Goal: Task Accomplishment & Management: Manage account settings

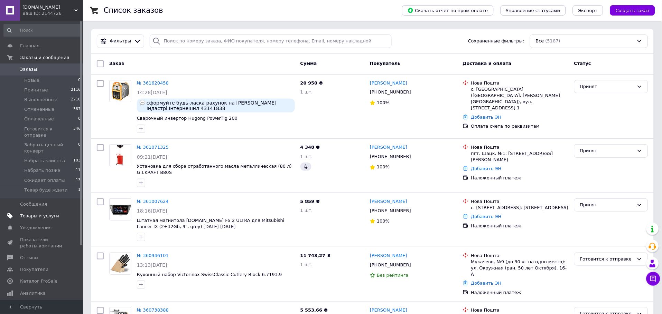
click at [45, 213] on span "Товары и услуги" at bounding box center [39, 216] width 39 height 6
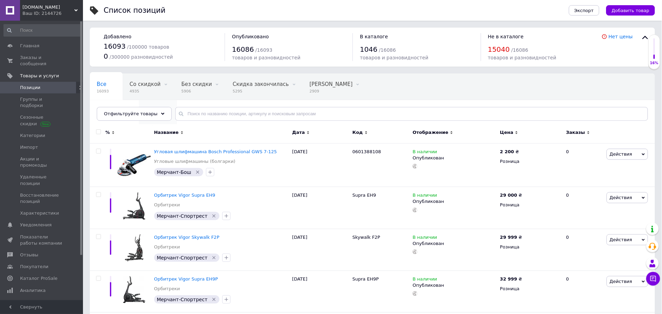
click at [177, 100] on div "КМА-1 723" at bounding box center [158, 113] width 38 height 26
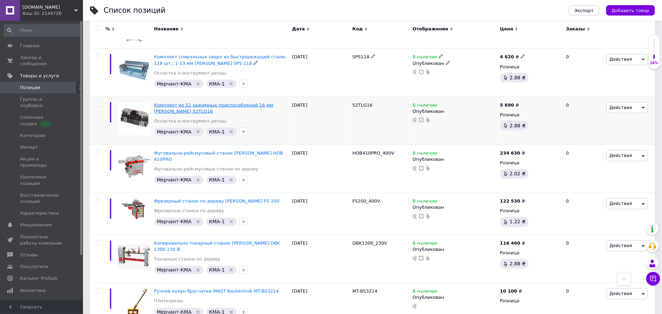
scroll to position [1036, 0]
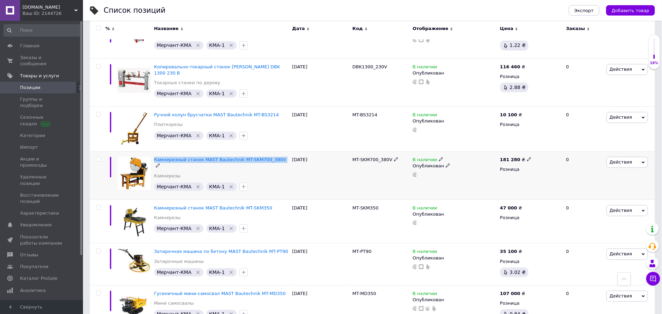
drag, startPoint x: 276, startPoint y: 139, endPoint x: 153, endPoint y: 138, distance: 123.0
click at [152, 152] on div "Камнерезный станок MAST Bautechnik MT-SKM700_380V Камнерезы [GEOGRAPHIC_DATA]-К…" at bounding box center [221, 176] width 138 height 48
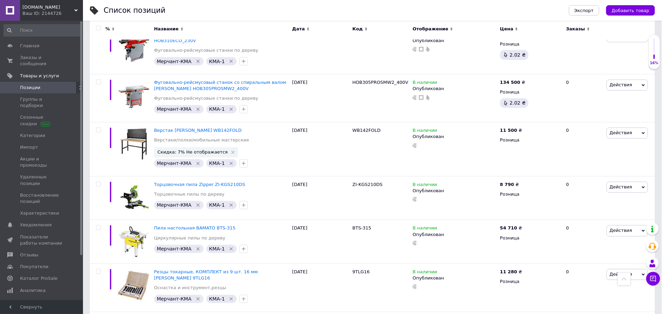
scroll to position [4378, 0]
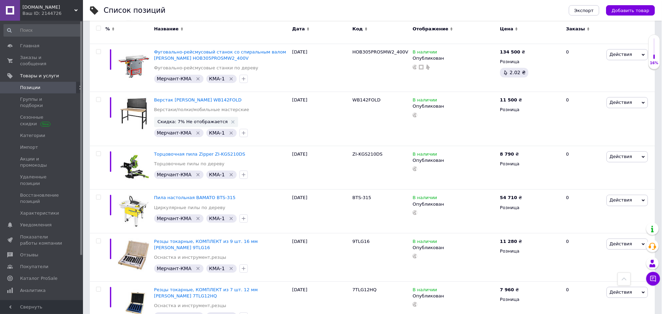
click at [624, 278] on icon at bounding box center [624, 279] width 5 height 5
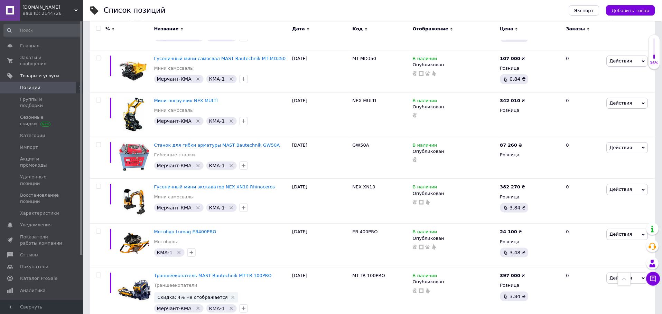
scroll to position [0, 0]
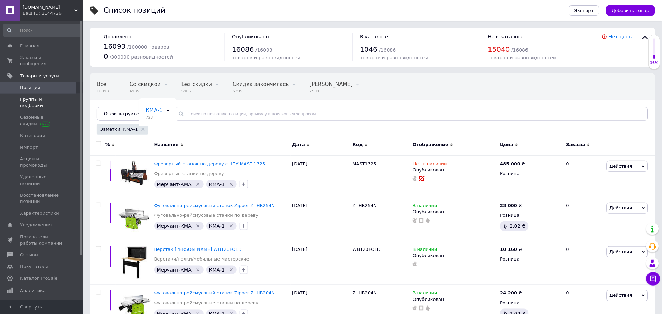
click at [37, 96] on span "Группы и подборки" at bounding box center [42, 102] width 44 height 12
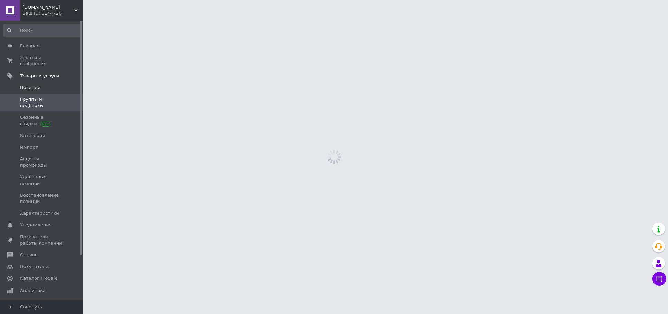
click at [36, 85] on span "Позиции" at bounding box center [30, 88] width 20 height 6
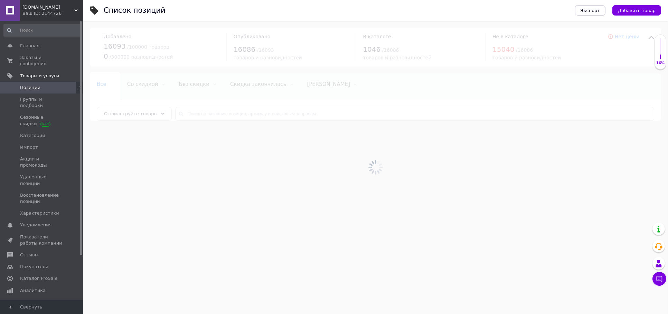
click at [191, 113] on div at bounding box center [375, 168] width 585 height 294
click at [191, 114] on div at bounding box center [375, 168] width 585 height 294
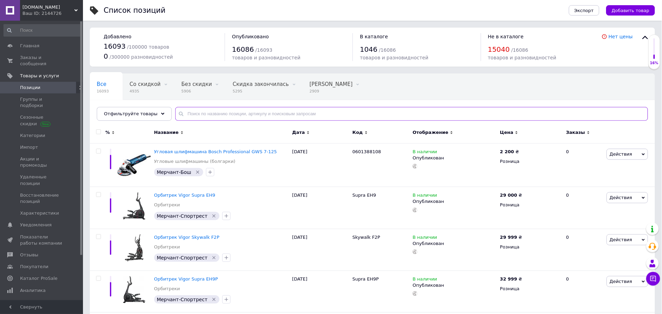
click at [191, 114] on input "text" at bounding box center [411, 114] width 473 height 14
paste input "EH9"
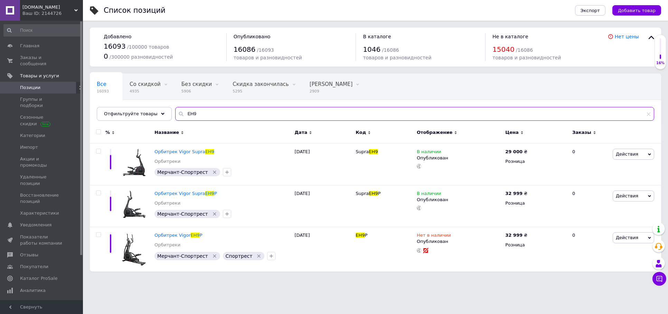
type input "EH9"
click at [529, 150] on icon at bounding box center [531, 151] width 4 height 4
type input "29999"
click at [434, 279] on html "[DOMAIN_NAME] Ваш ID: 2144726 Сайт [DOMAIN_NAME] Кабинет покупателя Проверить с…" at bounding box center [334, 139] width 668 height 279
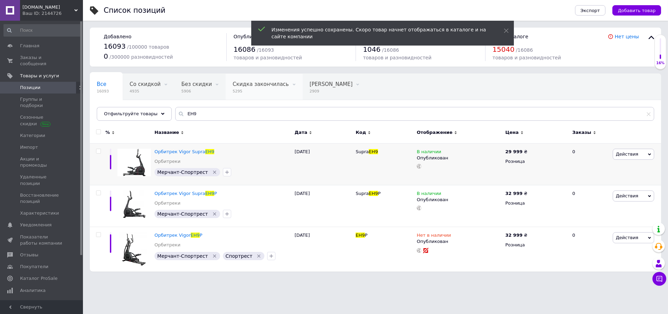
click at [233, 86] on span "Скидка закончилась" at bounding box center [261, 84] width 56 height 6
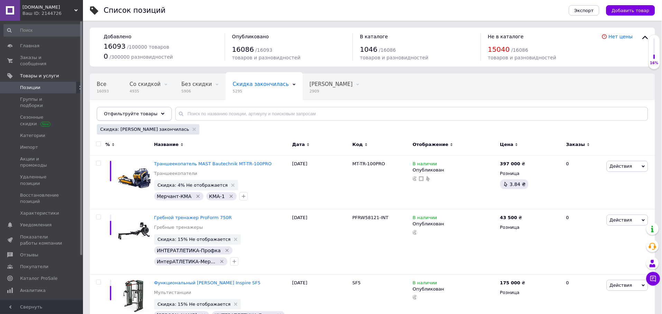
click at [131, 113] on span "Отфильтруйте товары" at bounding box center [131, 113] width 54 height 5
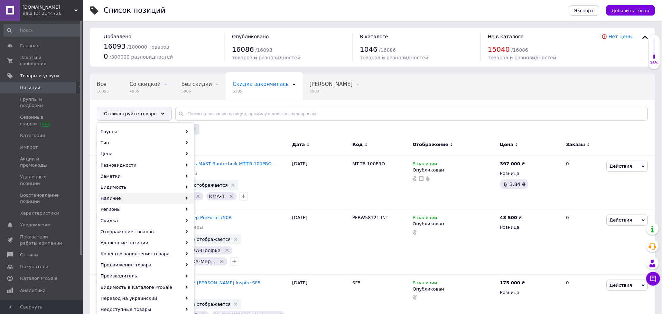
click at [132, 200] on div "Наличие" at bounding box center [145, 198] width 96 height 11
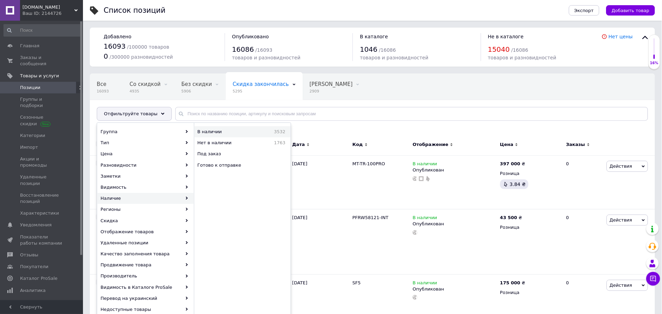
click at [207, 134] on span "В наличии" at bounding box center [224, 132] width 55 height 6
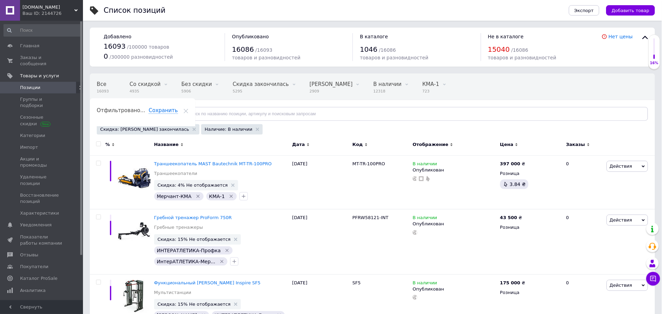
click at [129, 112] on span "Отфильтруйте товары" at bounding box center [131, 113] width 54 height 5
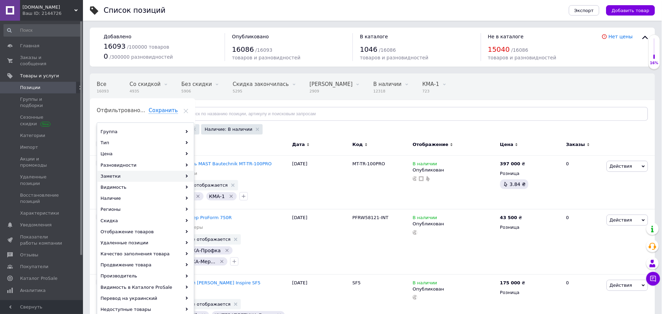
click at [124, 179] on div "Заметки" at bounding box center [145, 176] width 96 height 11
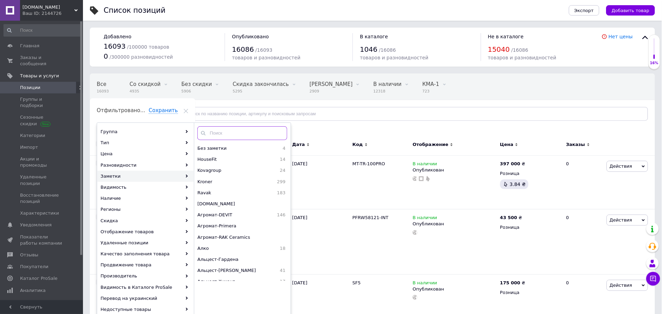
click at [221, 134] on input "text" at bounding box center [242, 133] width 90 height 14
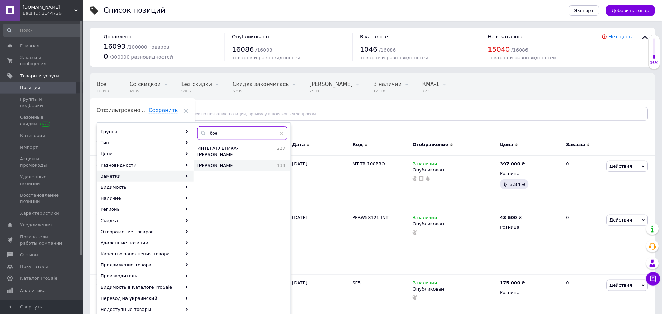
type input "бон"
click at [245, 163] on span "[PERSON_NAME]" at bounding box center [230, 166] width 67 height 6
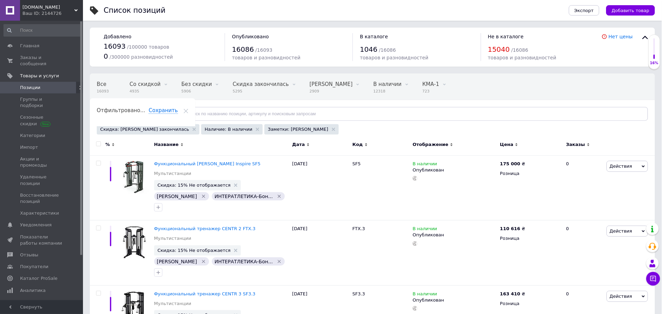
click at [97, 143] on input "checkbox" at bounding box center [98, 144] width 4 height 4
checkbox input "true"
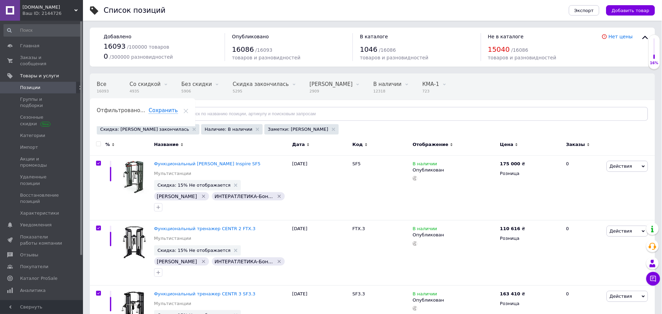
checkbox input "true"
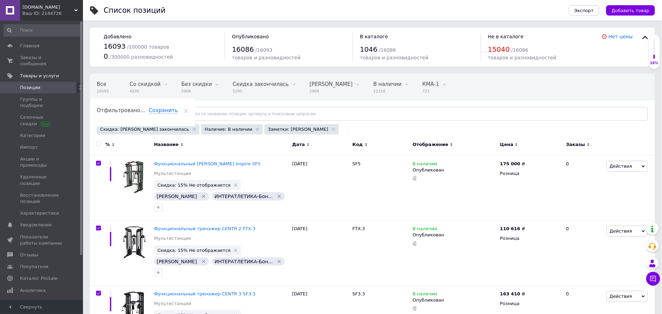
checkbox input "true"
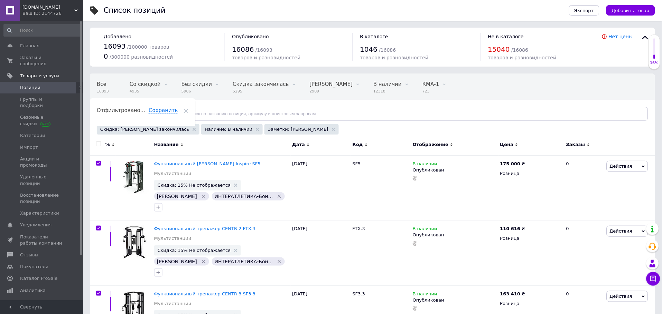
checkbox input "true"
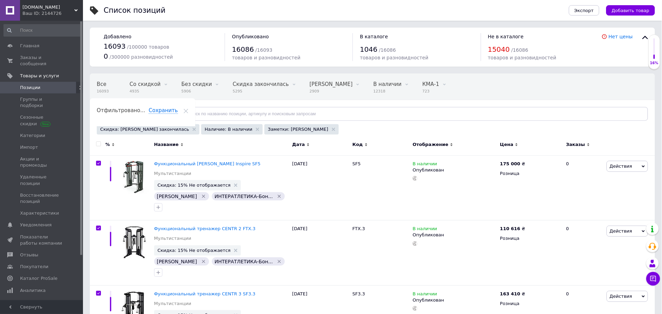
checkbox input "true"
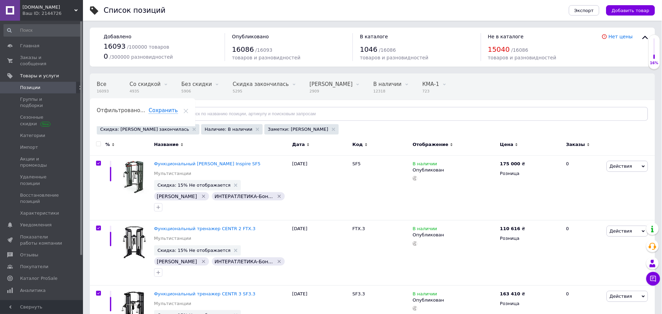
checkbox input "true"
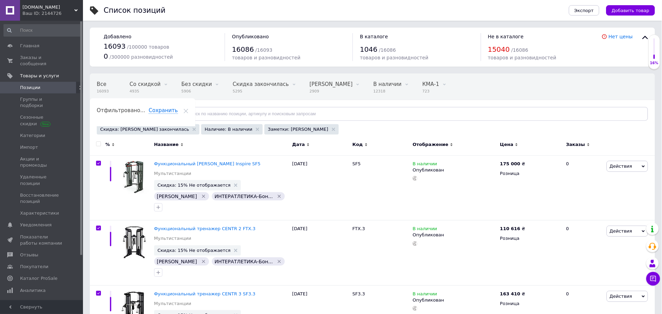
checkbox input "true"
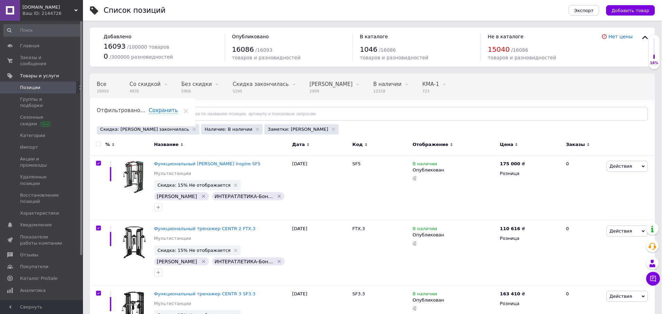
checkbox input "true"
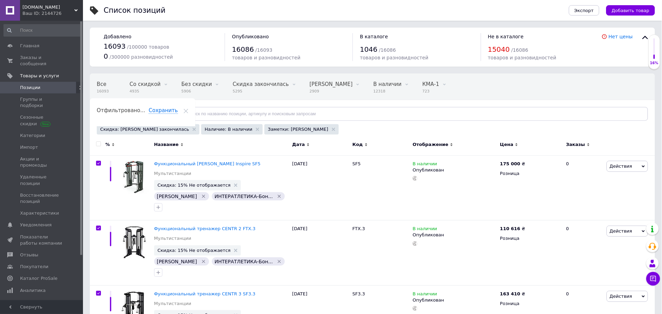
checkbox input "true"
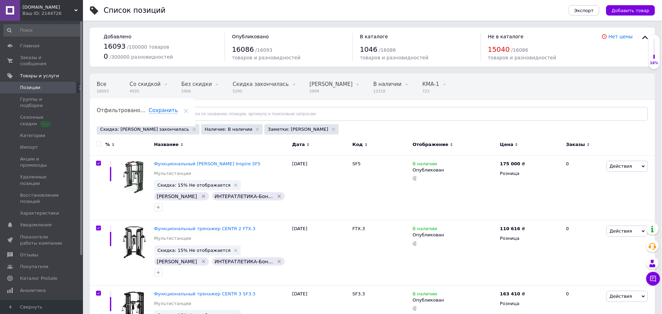
checkbox input "true"
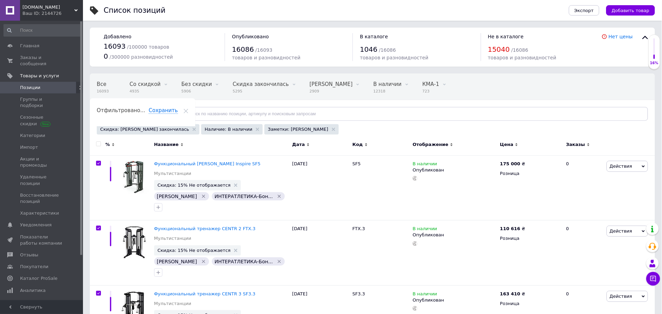
checkbox input "true"
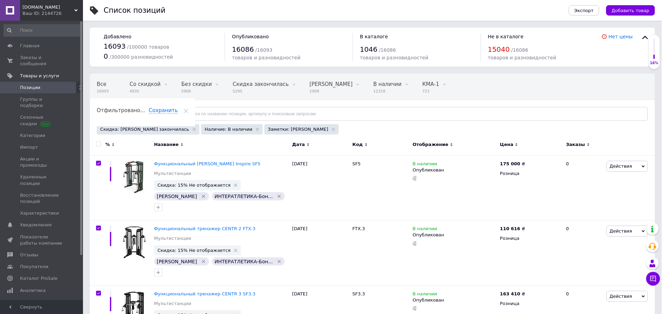
checkbox input "true"
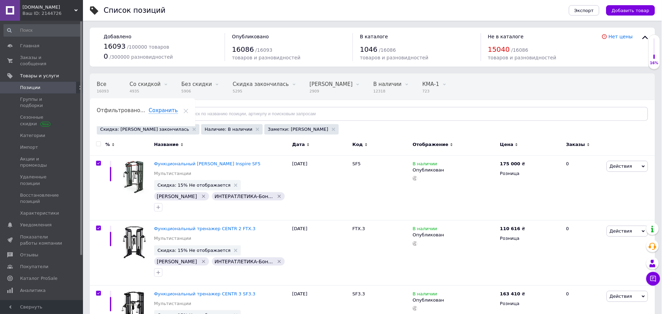
checkbox input "true"
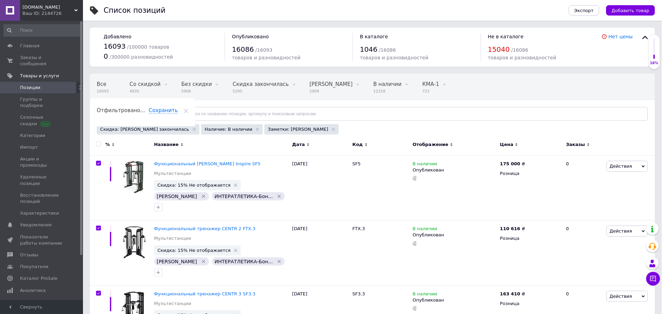
checkbox input "true"
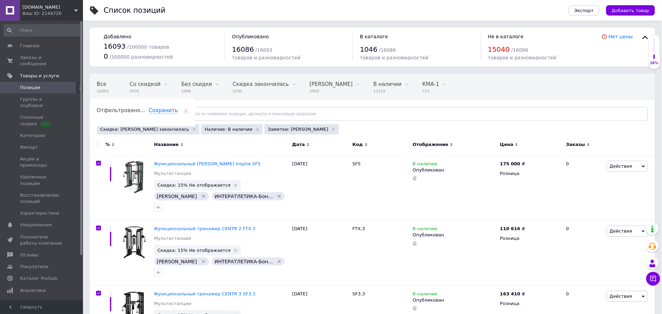
checkbox input "true"
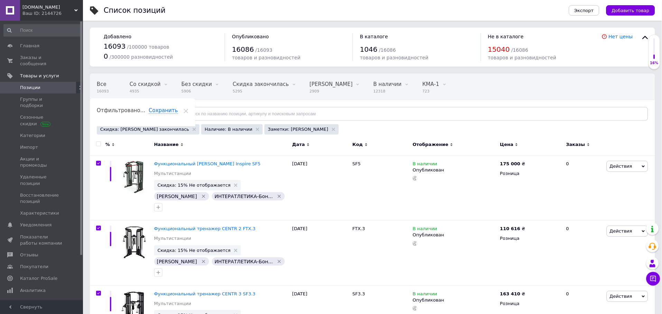
checkbox input "true"
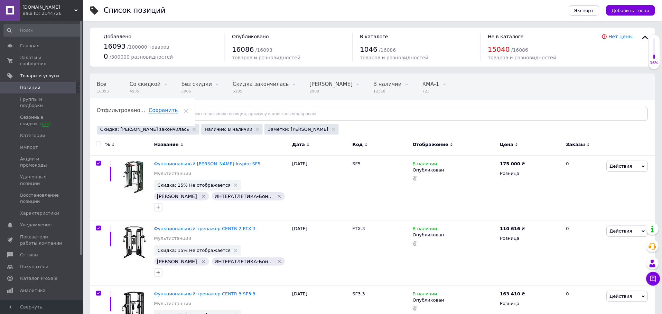
checkbox input "true"
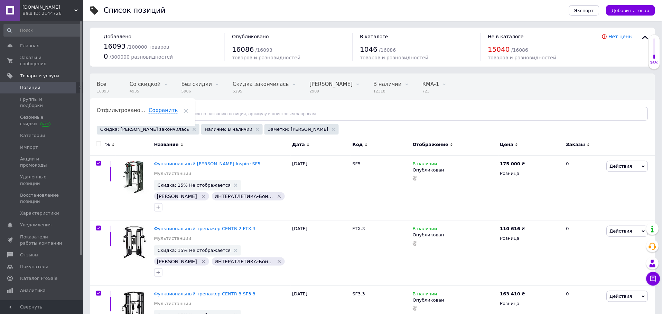
checkbox input "true"
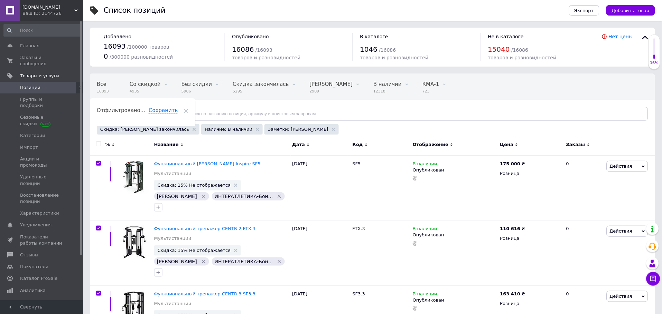
checkbox input "true"
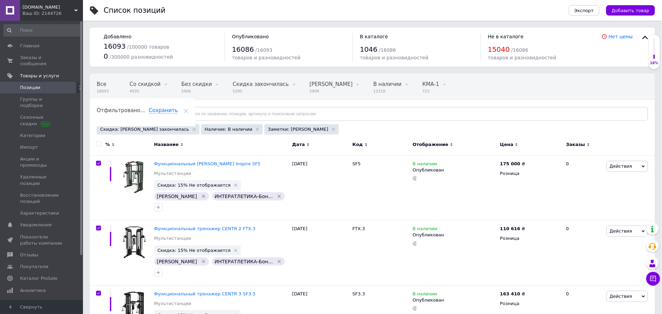
checkbox input "true"
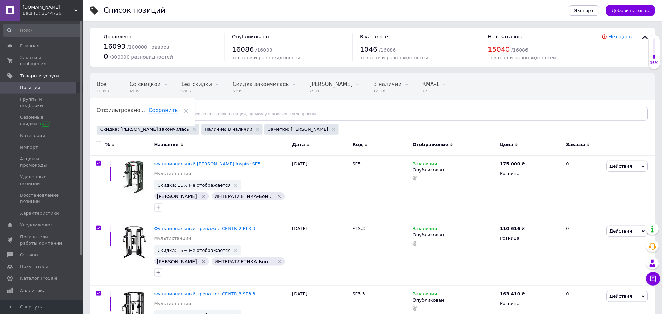
checkbox input "true"
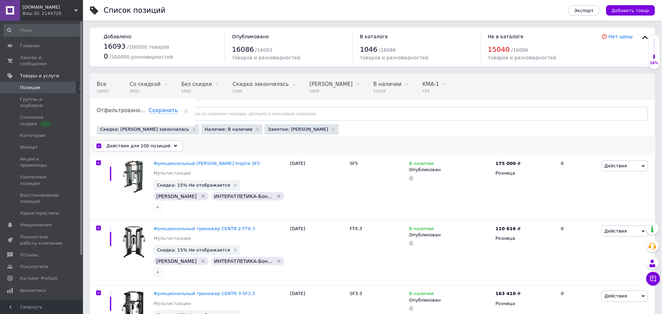
click at [140, 143] on span "Действия для 100 позиций" at bounding box center [138, 146] width 64 height 6
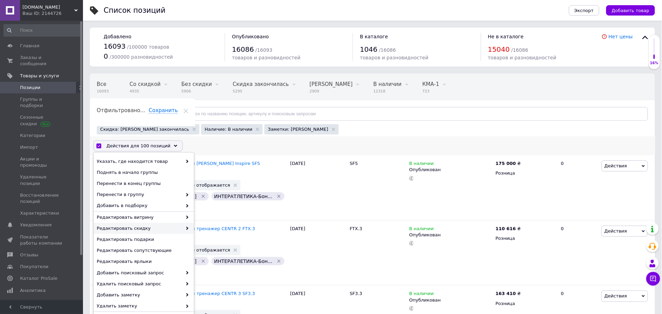
click at [152, 224] on div "Редактировать скидку" at bounding box center [144, 228] width 100 height 11
click at [153, 224] on div "Редактировать скидку" at bounding box center [144, 228] width 100 height 11
click at [160, 227] on span "Редактировать скидку" at bounding box center [139, 229] width 85 height 6
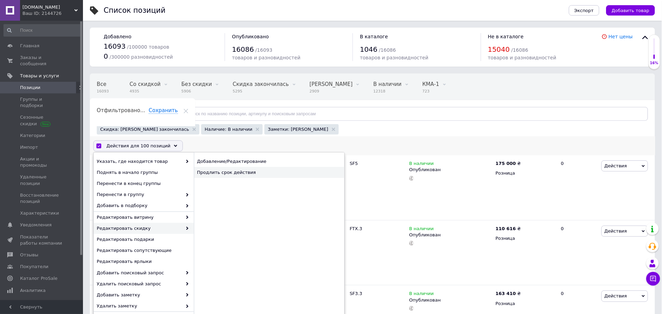
click at [209, 174] on div "Продлить срок действия" at bounding box center [269, 172] width 150 height 11
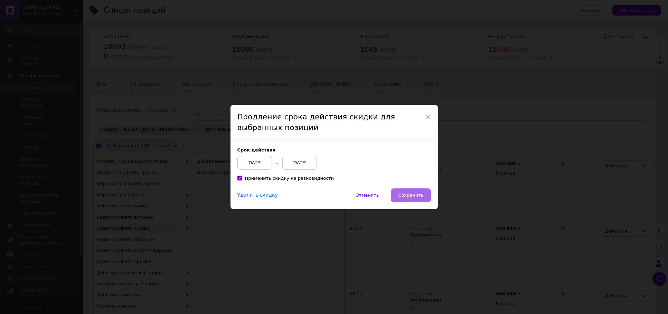
click at [410, 195] on span "Сохранить" at bounding box center [410, 195] width 25 height 5
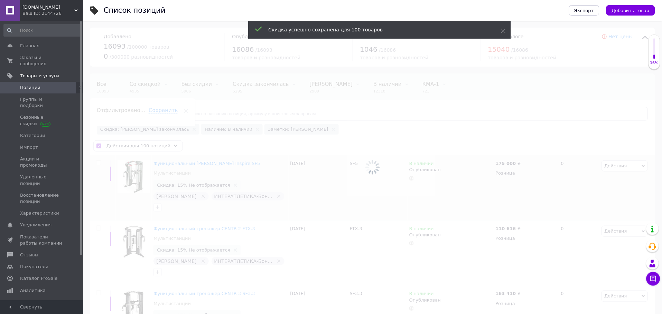
checkbox input "false"
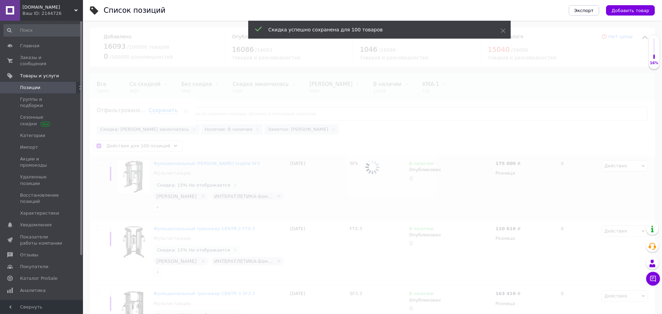
checkbox input "false"
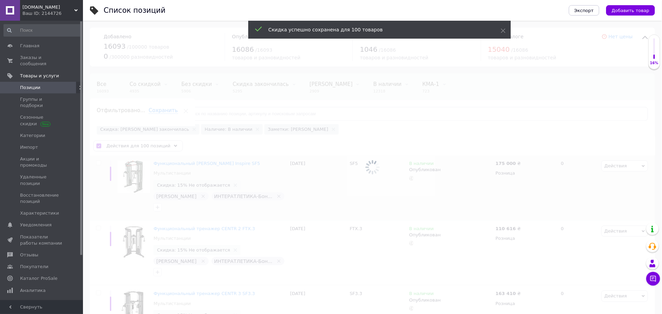
checkbox input "false"
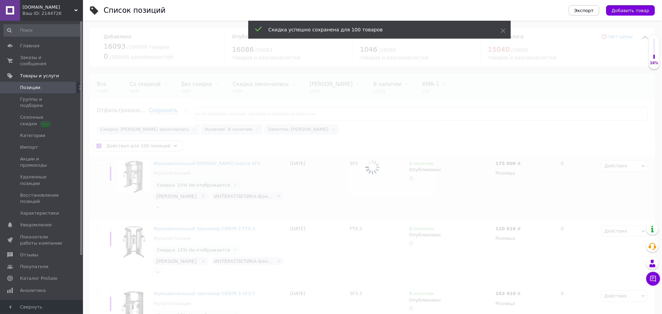
checkbox input "false"
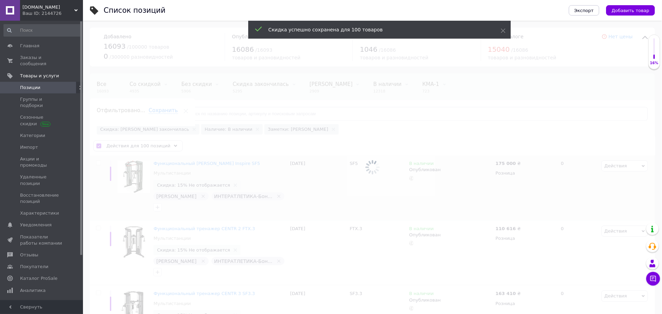
checkbox input "false"
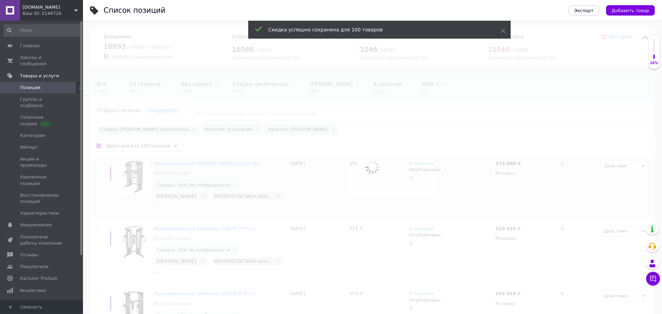
checkbox input "false"
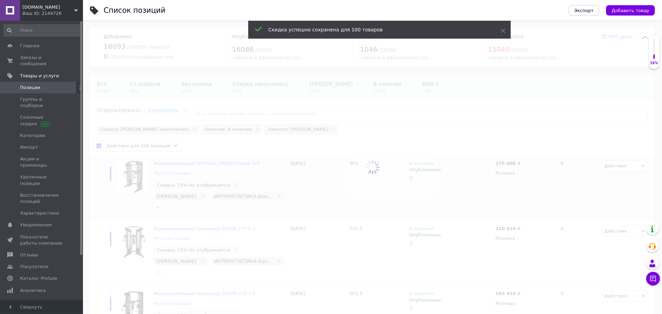
checkbox input "false"
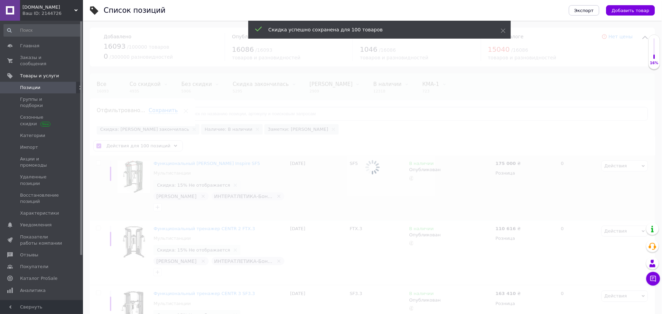
checkbox input "false"
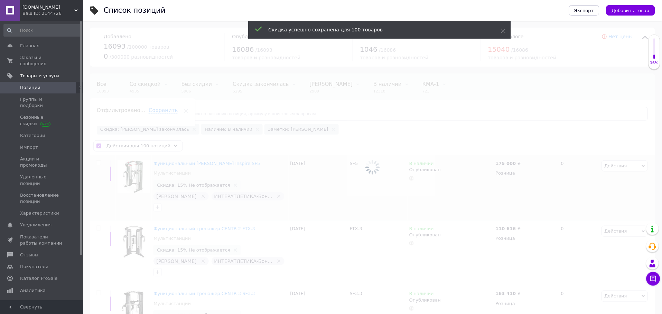
checkbox input "false"
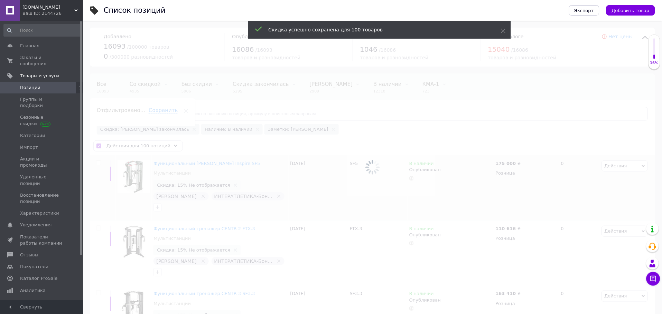
checkbox input "false"
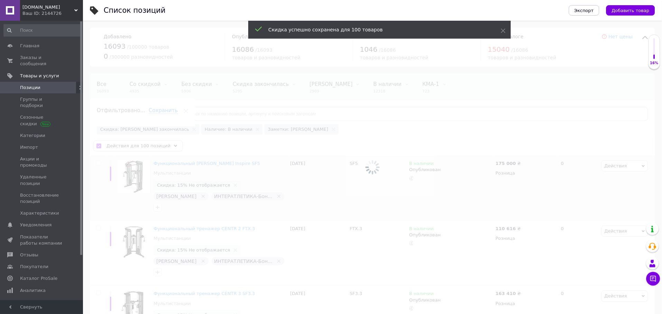
checkbox input "false"
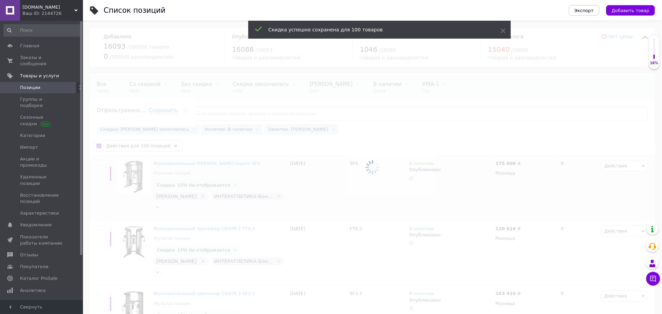
checkbox input "false"
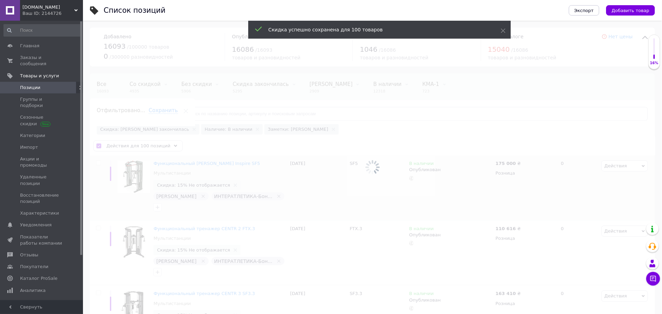
checkbox input "false"
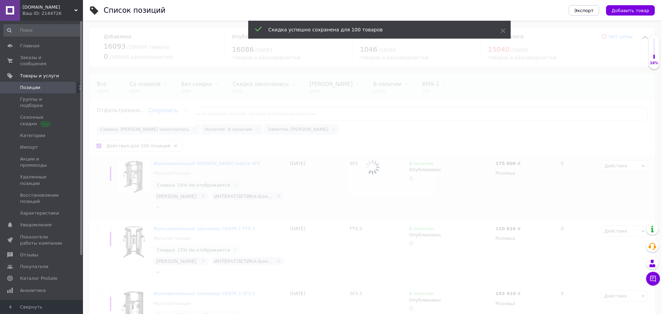
checkbox input "false"
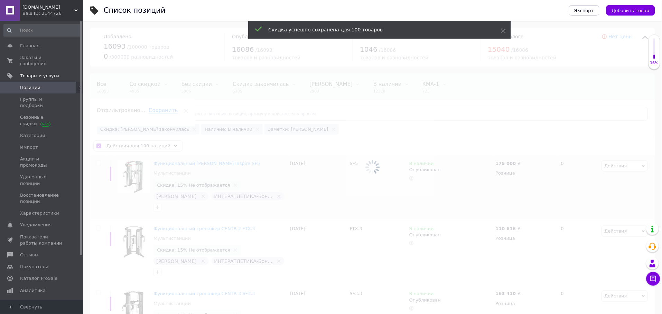
checkbox input "false"
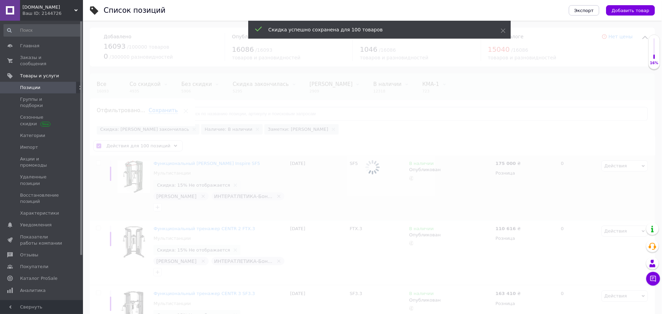
checkbox input "false"
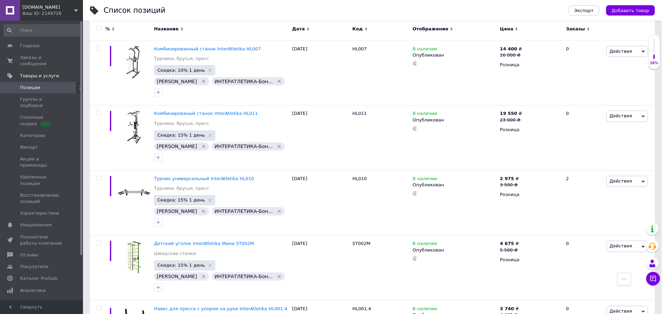
scroll to position [6443, 0]
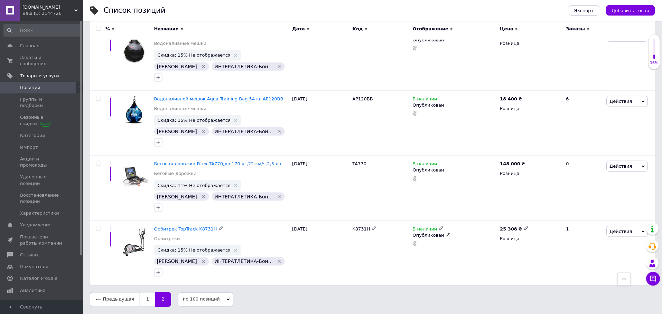
scroll to position [2089, 0]
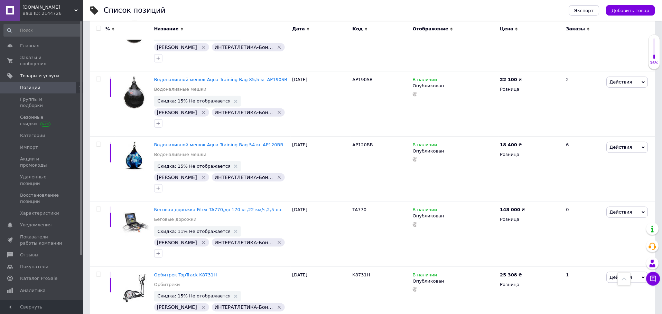
click at [98, 29] on input "checkbox" at bounding box center [98, 28] width 4 height 4
checkbox input "true"
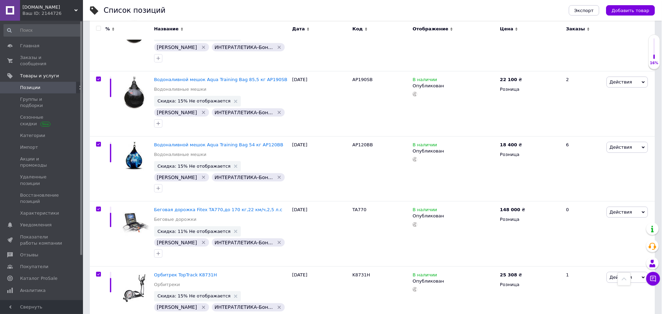
checkbox input "true"
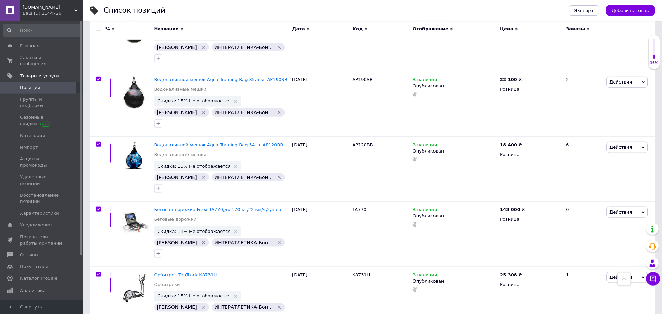
checkbox input "true"
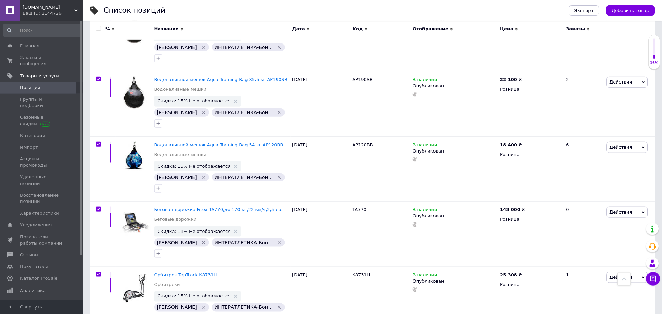
checkbox input "true"
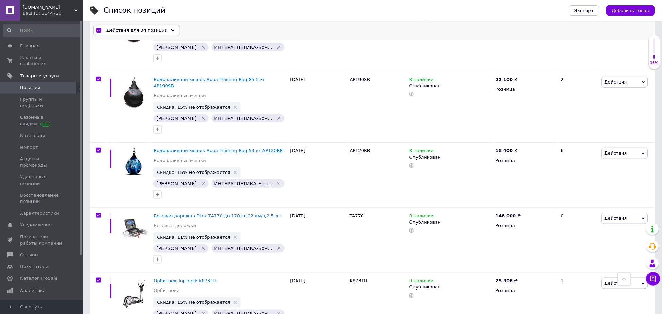
drag, startPoint x: 134, startPoint y: 28, endPoint x: 136, endPoint y: 32, distance: 5.0
click at [134, 30] on span "Действия для 34 позиции" at bounding box center [136, 30] width 61 height 6
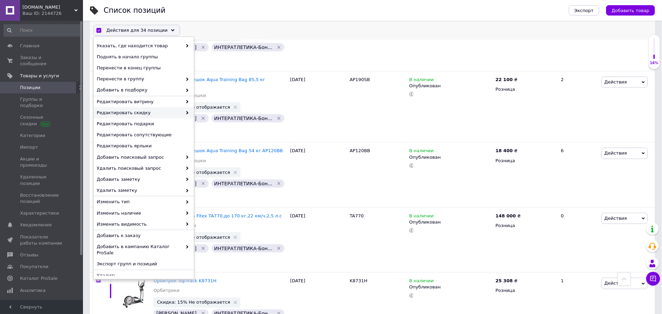
click at [152, 116] on span "Редактировать скидку" at bounding box center [139, 113] width 85 height 6
click at [158, 115] on span "Редактировать скидку" at bounding box center [139, 113] width 85 height 6
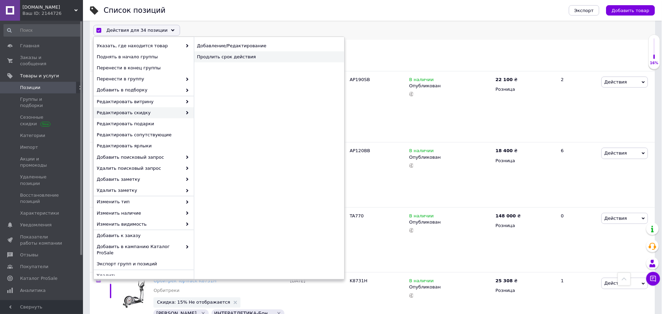
click at [208, 58] on div "Продлить срок действия" at bounding box center [269, 56] width 150 height 11
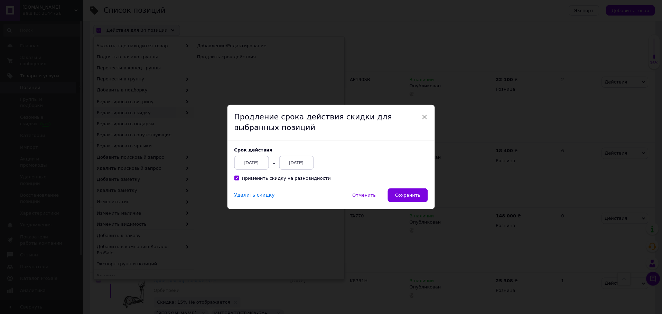
scroll to position [2061, 0]
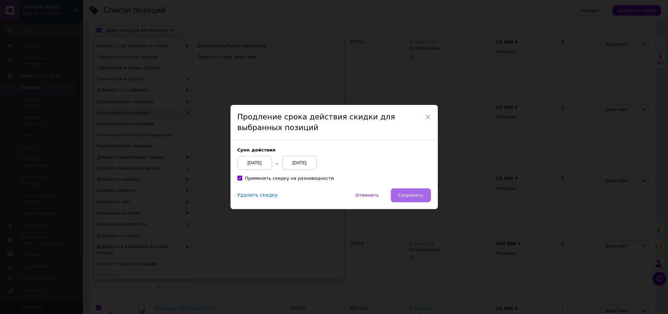
click at [406, 192] on button "Сохранить" at bounding box center [411, 196] width 40 height 14
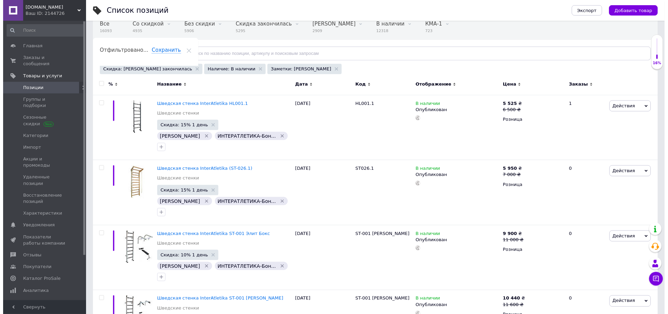
scroll to position [0, 0]
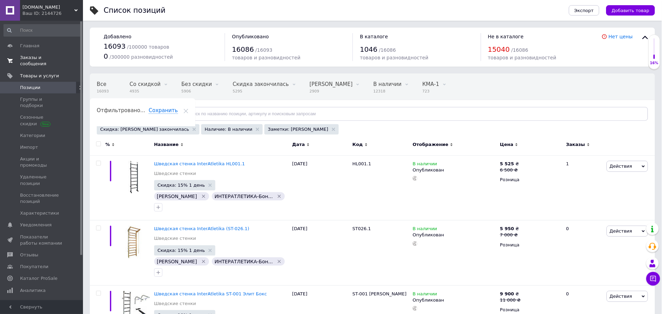
click at [29, 59] on span "Заказы и сообщения" at bounding box center [42, 61] width 44 height 12
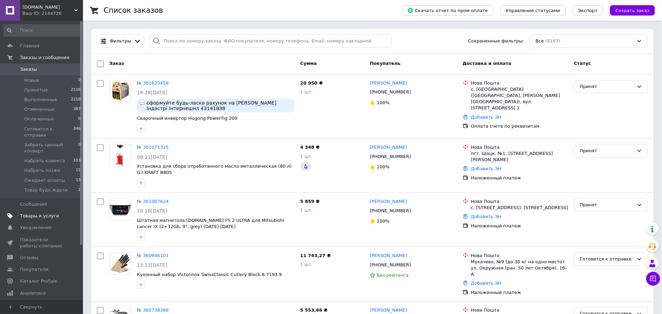
click at [44, 213] on span "Товары и услуги" at bounding box center [39, 216] width 39 height 6
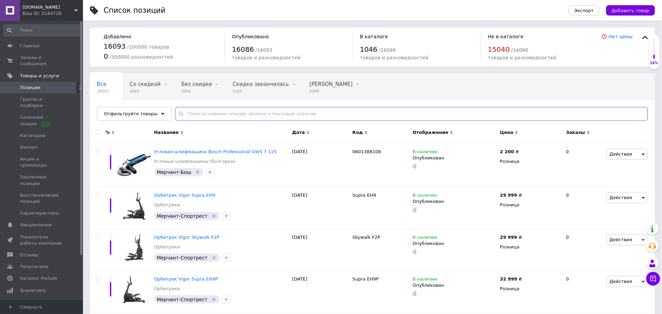
click at [219, 115] on input "text" at bounding box center [411, 114] width 473 height 14
paste input "ZMK101901090"
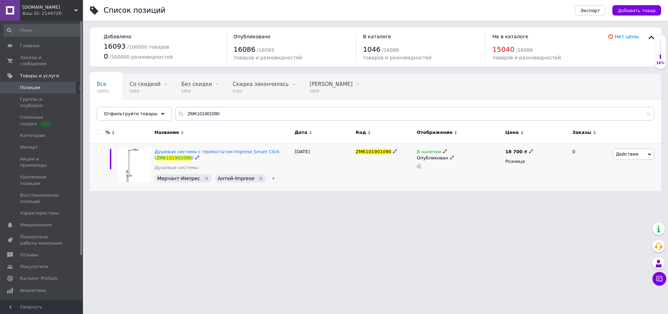
click at [529, 151] on icon at bounding box center [531, 151] width 4 height 4
click at [549, 145] on input "18700" at bounding box center [562, 144] width 53 height 14
click at [427, 198] on html "[DOMAIN_NAME] Ваш ID: 2144726 Сайт [DOMAIN_NAME] Кабинет покупателя Проверить с…" at bounding box center [334, 99] width 668 height 198
click at [528, 148] on div "20 000 ₴ Розница" at bounding box center [535, 167] width 65 height 48
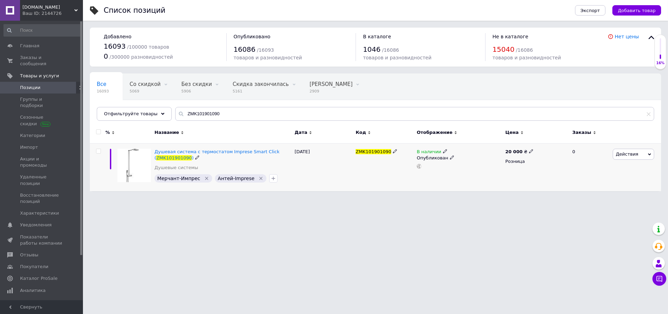
click at [529, 151] on icon at bounding box center [531, 151] width 4 height 4
click at [487, 198] on html "[DOMAIN_NAME] Ваш ID: 2144726 Сайт [DOMAIN_NAME] Кабинет покупателя Проверить с…" at bounding box center [334, 99] width 668 height 198
drag, startPoint x: 226, startPoint y: 115, endPoint x: 105, endPoint y: 108, distance: 120.5
click at [108, 108] on div "Отфильтруйте товары ZMK101901090" at bounding box center [375, 114] width 557 height 14
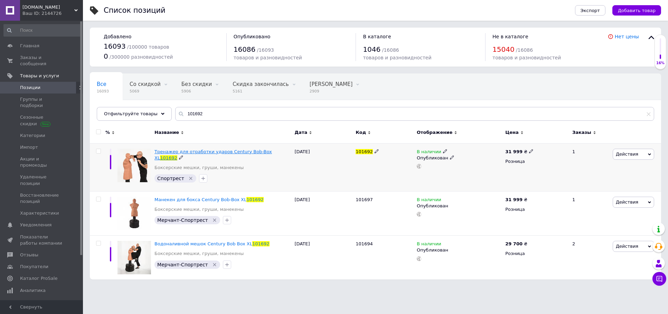
drag, startPoint x: 152, startPoint y: 151, endPoint x: 265, endPoint y: 152, distance: 112.3
click at [260, 151] on div "Тренажер для отработки ударов Century Bob-Box XL 101692 Боксерские мешки, груши…" at bounding box center [223, 167] width 140 height 48
drag, startPoint x: 284, startPoint y: 150, endPoint x: 158, endPoint y: 150, distance: 126.1
click at [154, 153] on div "Тренажер для отработки ударов Century Bob-Box XL 101692" at bounding box center [222, 155] width 136 height 12
